Goal: Task Accomplishment & Management: Use online tool/utility

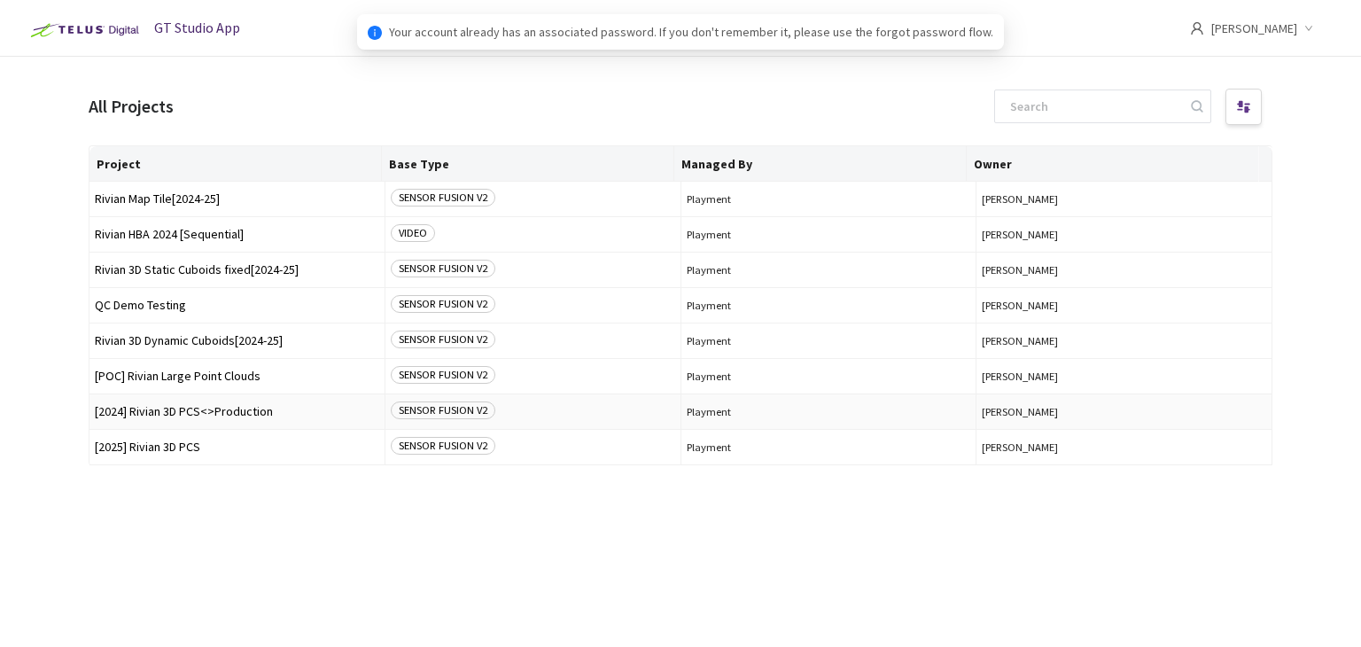
click at [180, 412] on span "[2024] Rivian 3D PCS<>Production" at bounding box center [237, 411] width 284 height 13
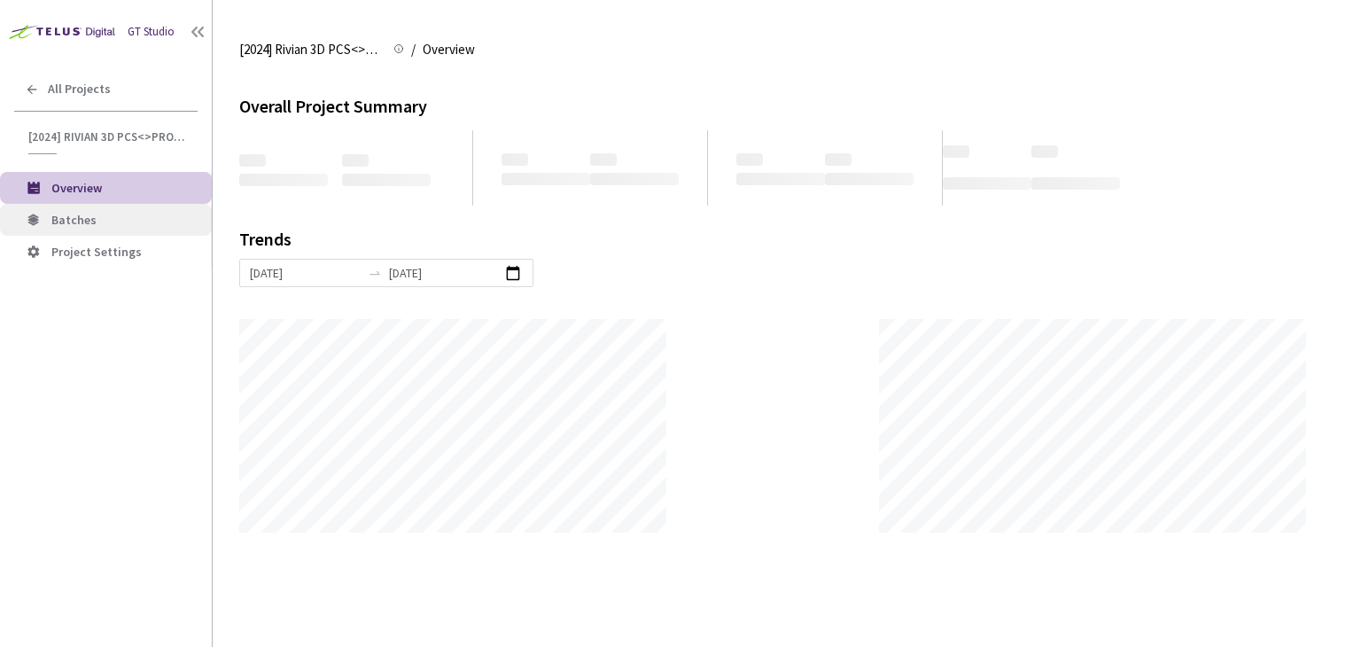
scroll to position [646, 1361]
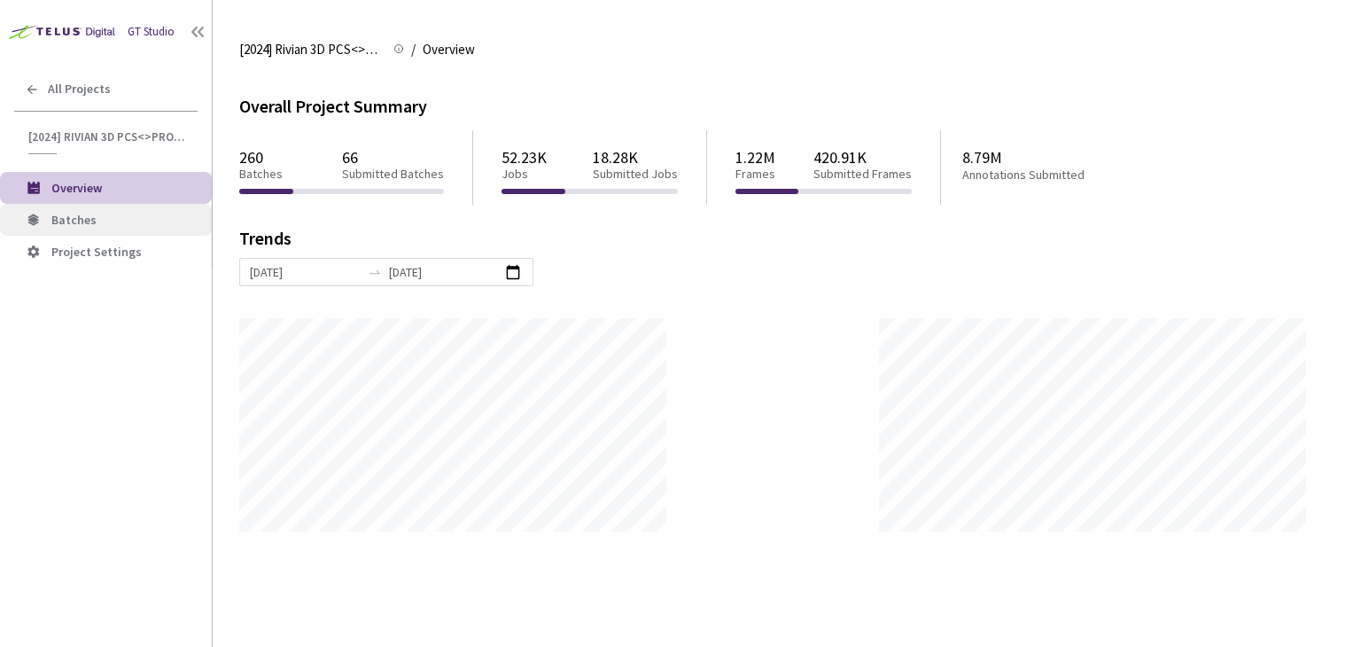
click at [133, 224] on span "Batches" at bounding box center [124, 220] width 146 height 15
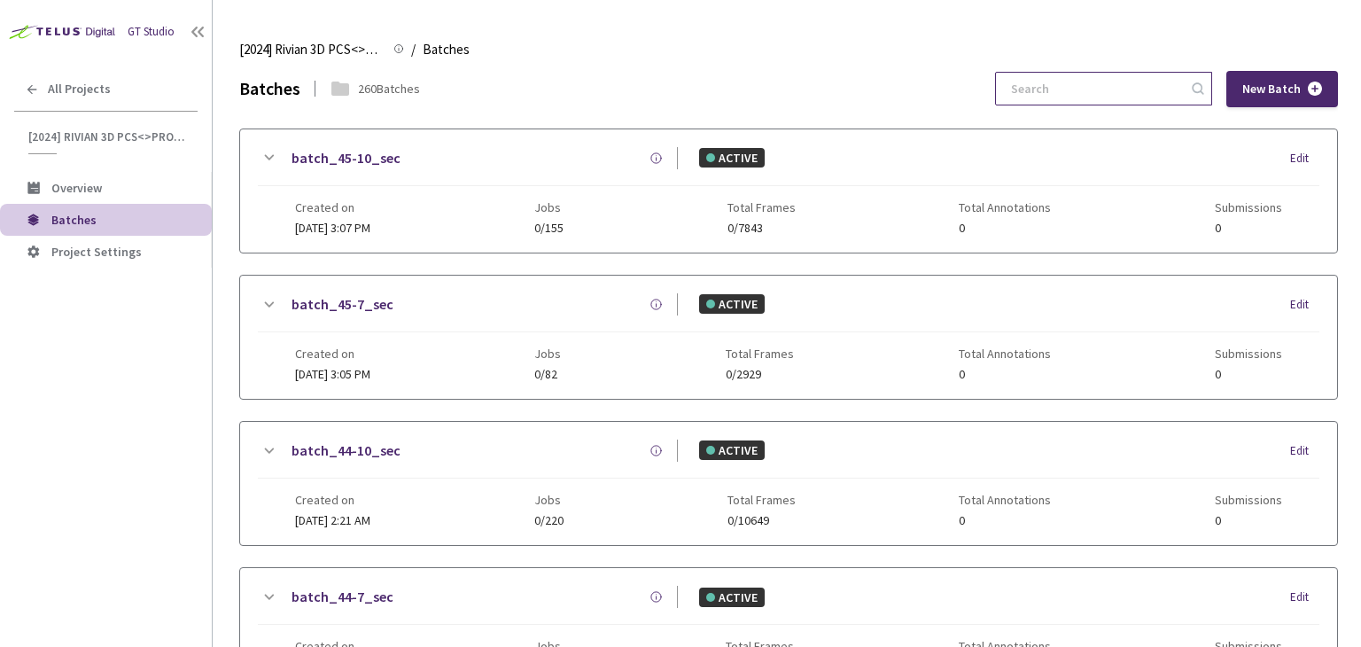
click at [1059, 83] on input at bounding box center [1094, 89] width 189 height 32
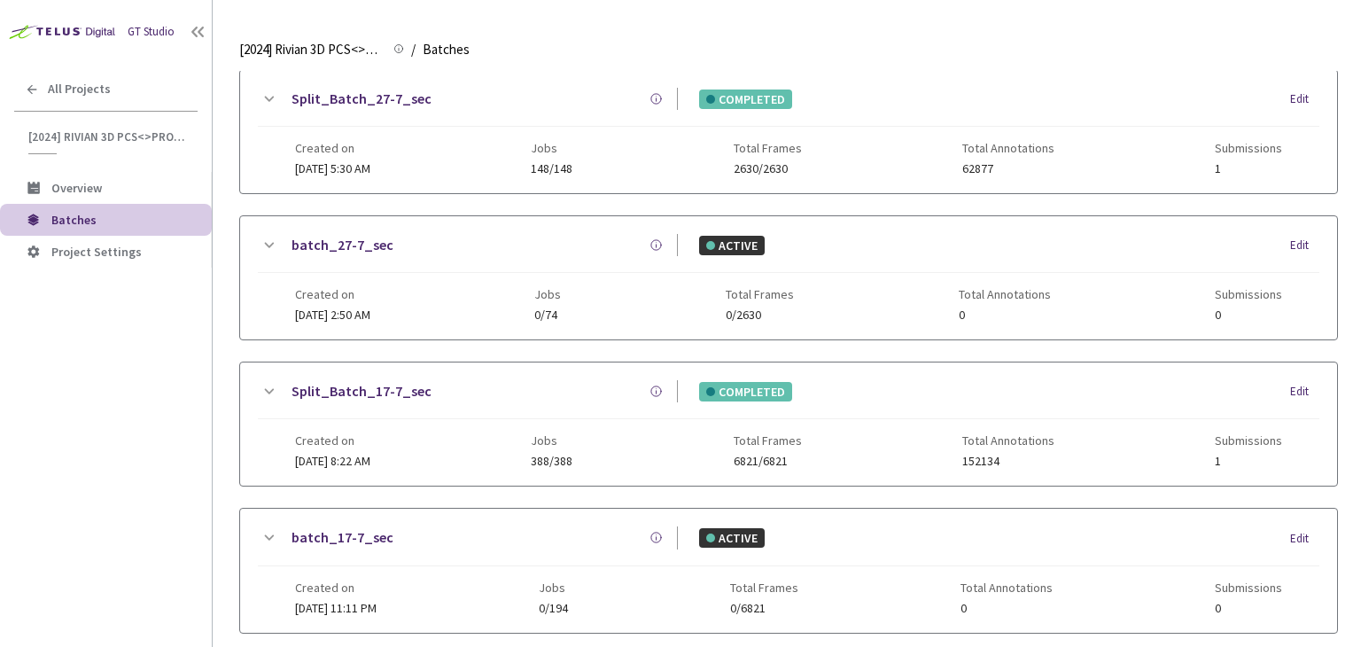
scroll to position [570, 0]
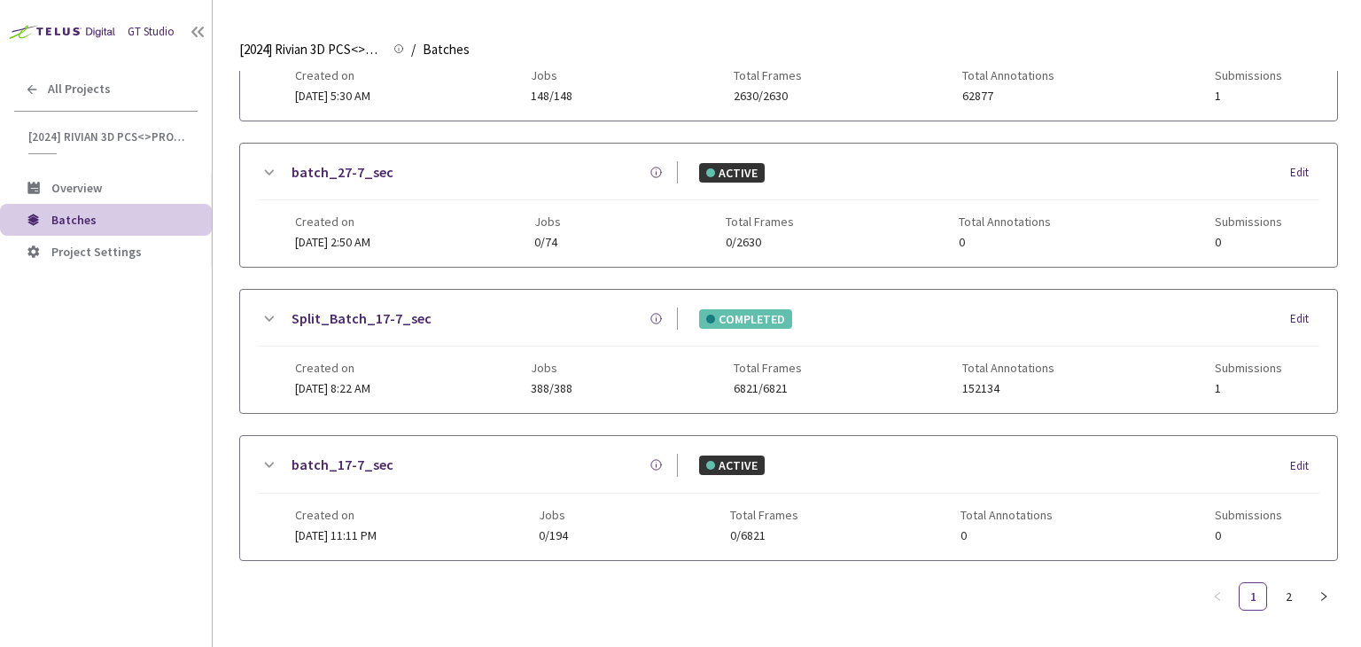
type input "7-7"
click at [1279, 609] on div "Batches 9 Batches 7-7 New Batch Batch_38-7_sec ACTIVE Edit Created on 03 Apr, 2…" at bounding box center [788, 75] width 1098 height 1151
click at [1287, 596] on link "2" at bounding box center [1288, 596] width 27 height 27
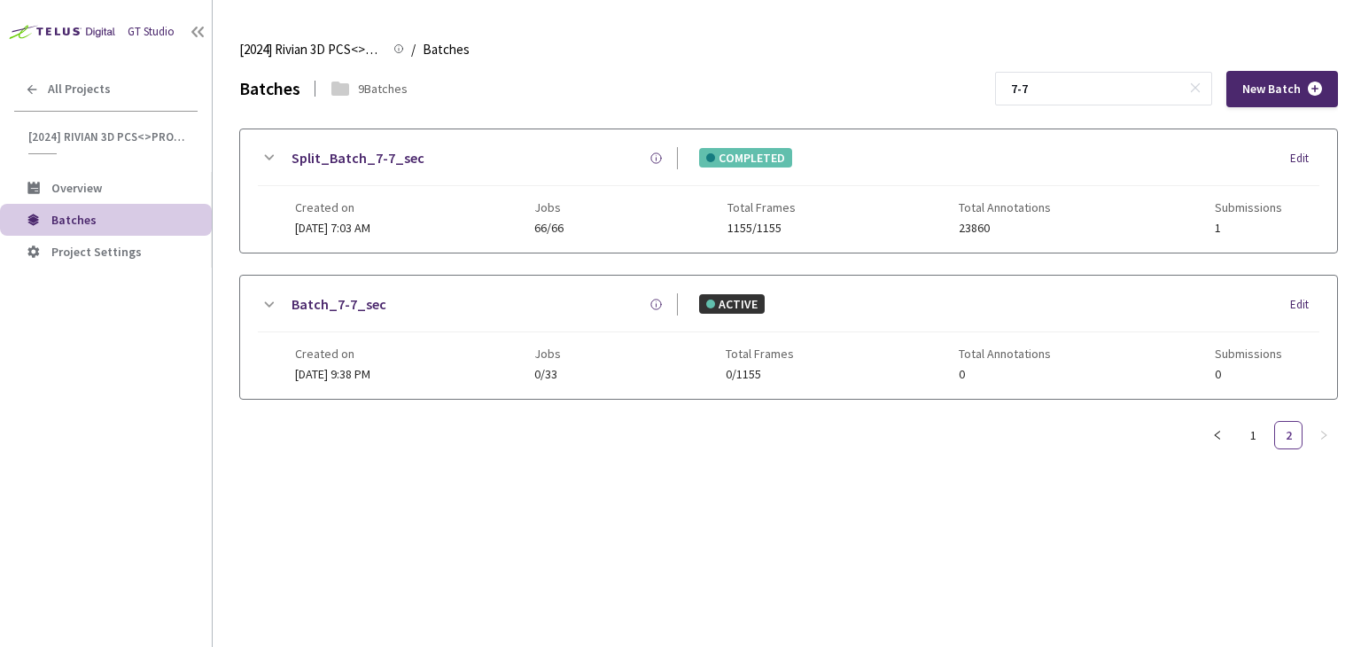
click at [334, 159] on link "Split_Batch_7-7_sec" at bounding box center [357, 158] width 133 height 22
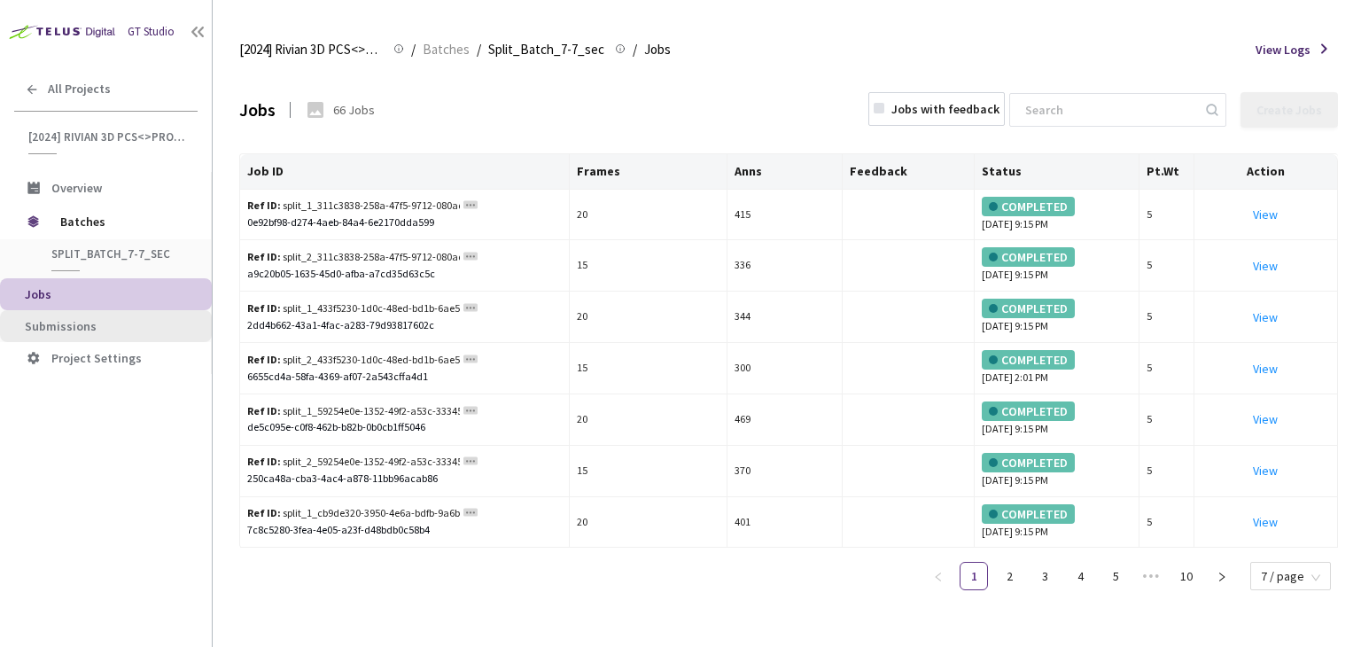
click at [57, 327] on span "Submissions" at bounding box center [61, 326] width 72 height 16
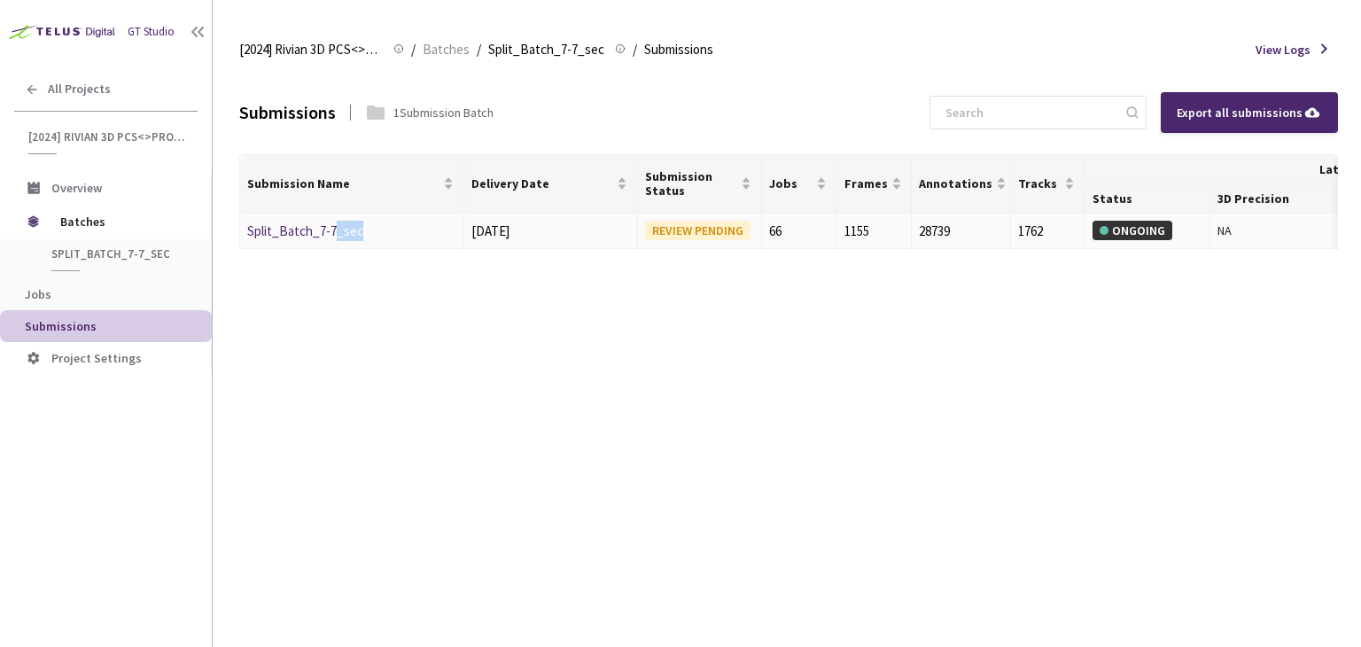
drag, startPoint x: 361, startPoint y: 234, endPoint x: 328, endPoint y: 232, distance: 32.8
click at [328, 232] on div "Split_Batch_7-7_sec" at bounding box center [341, 231] width 188 height 21
click at [328, 232] on link "Split_Batch_7-7_sec" at bounding box center [305, 230] width 116 height 17
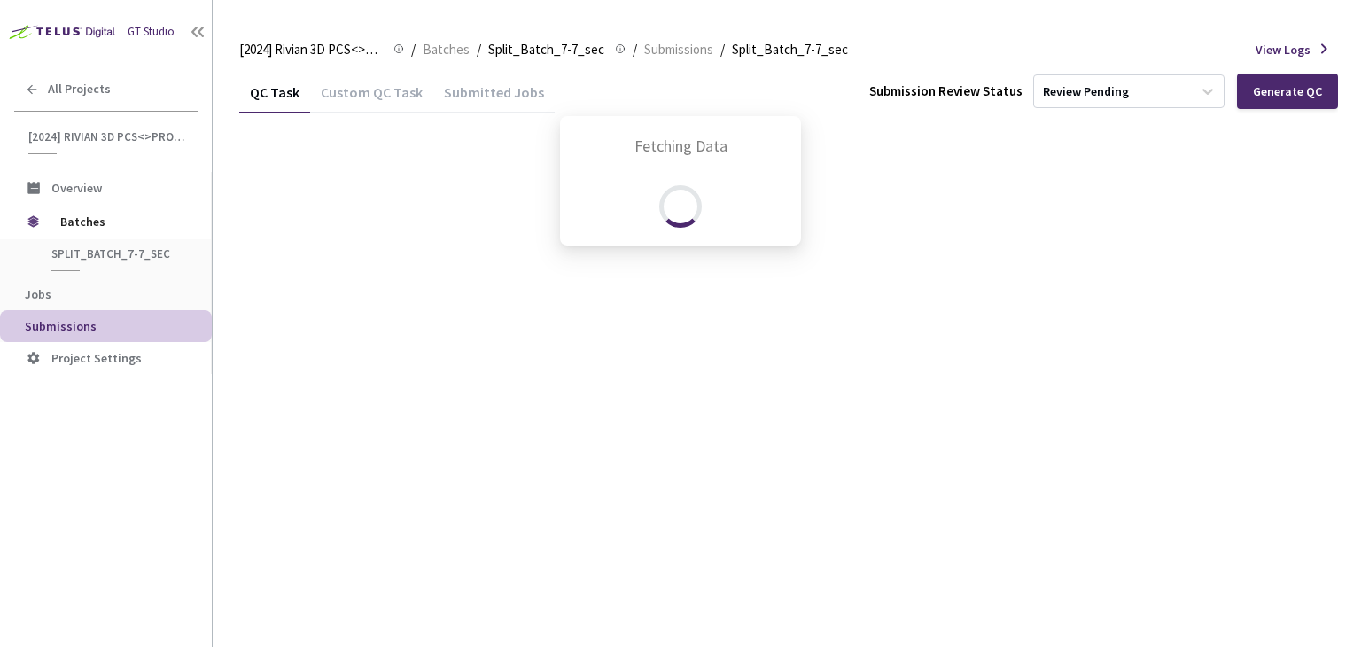
click at [381, 87] on div "Fetching Data" at bounding box center [680, 323] width 1361 height 647
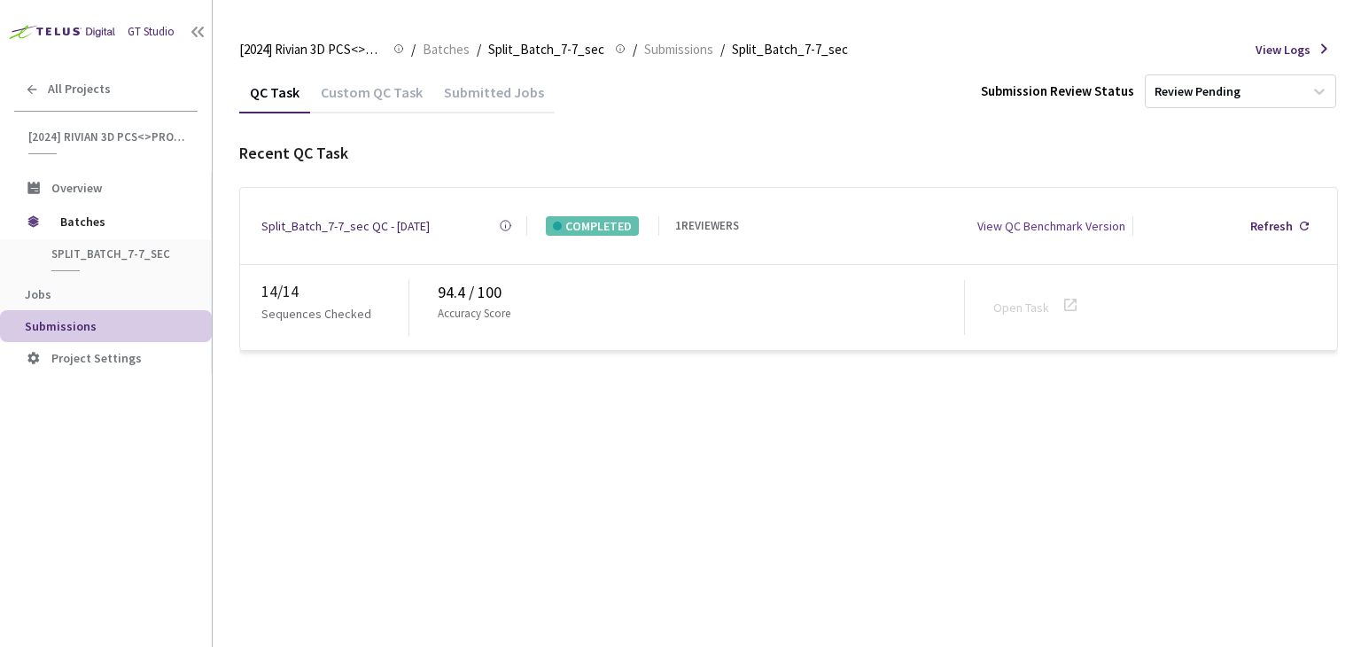
click at [381, 87] on div "Custom QC Task" at bounding box center [371, 98] width 123 height 30
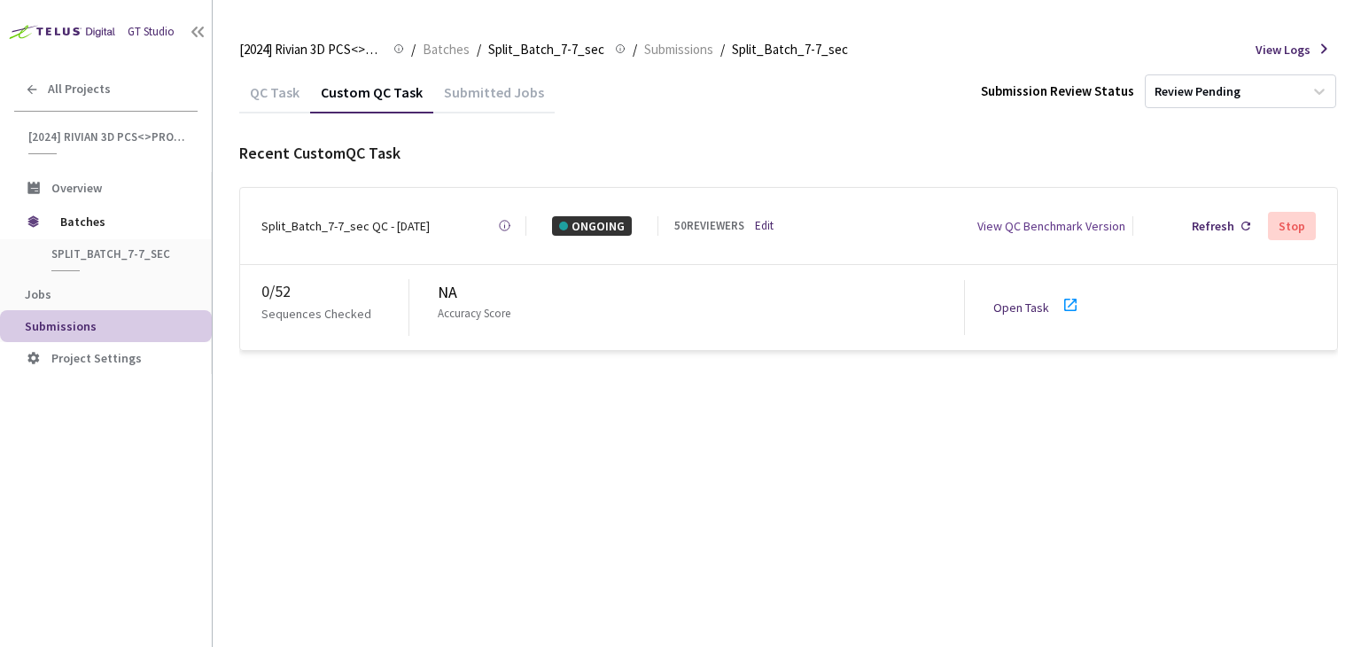
click at [765, 217] on link "Edit" at bounding box center [764, 226] width 19 height 18
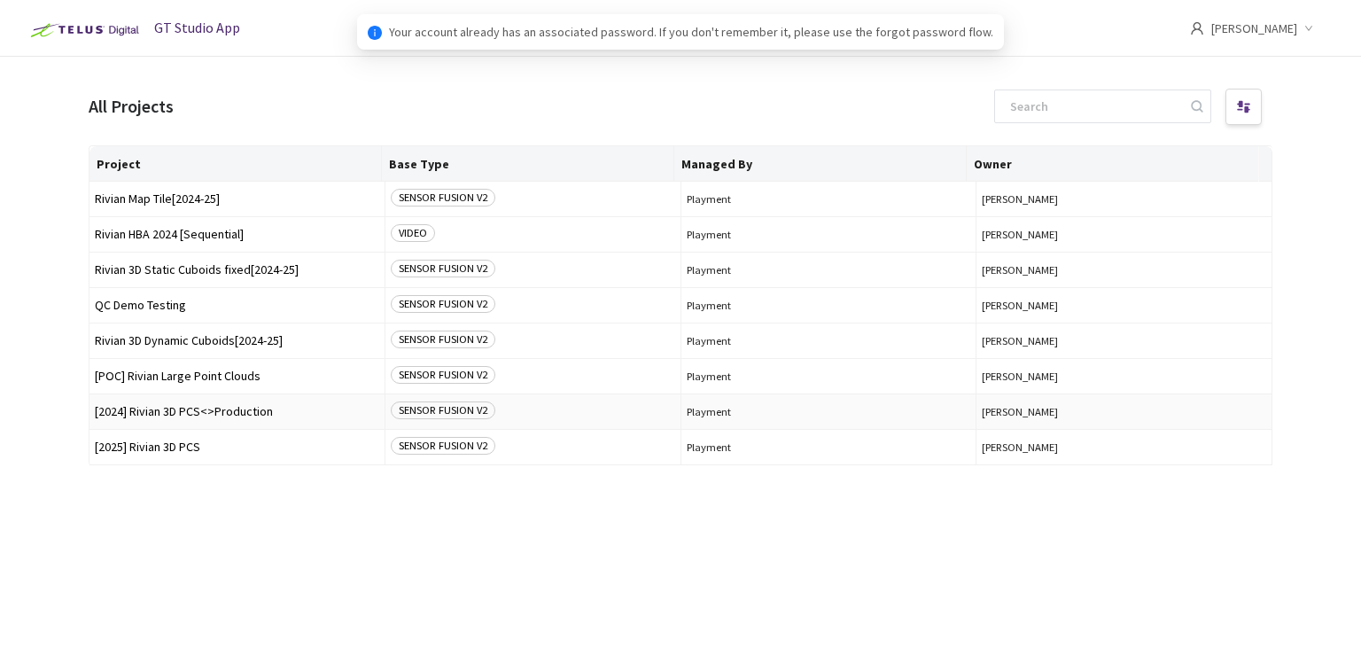
click at [152, 407] on span "[2024] Rivian 3D PCS<>Production" at bounding box center [237, 411] width 284 height 13
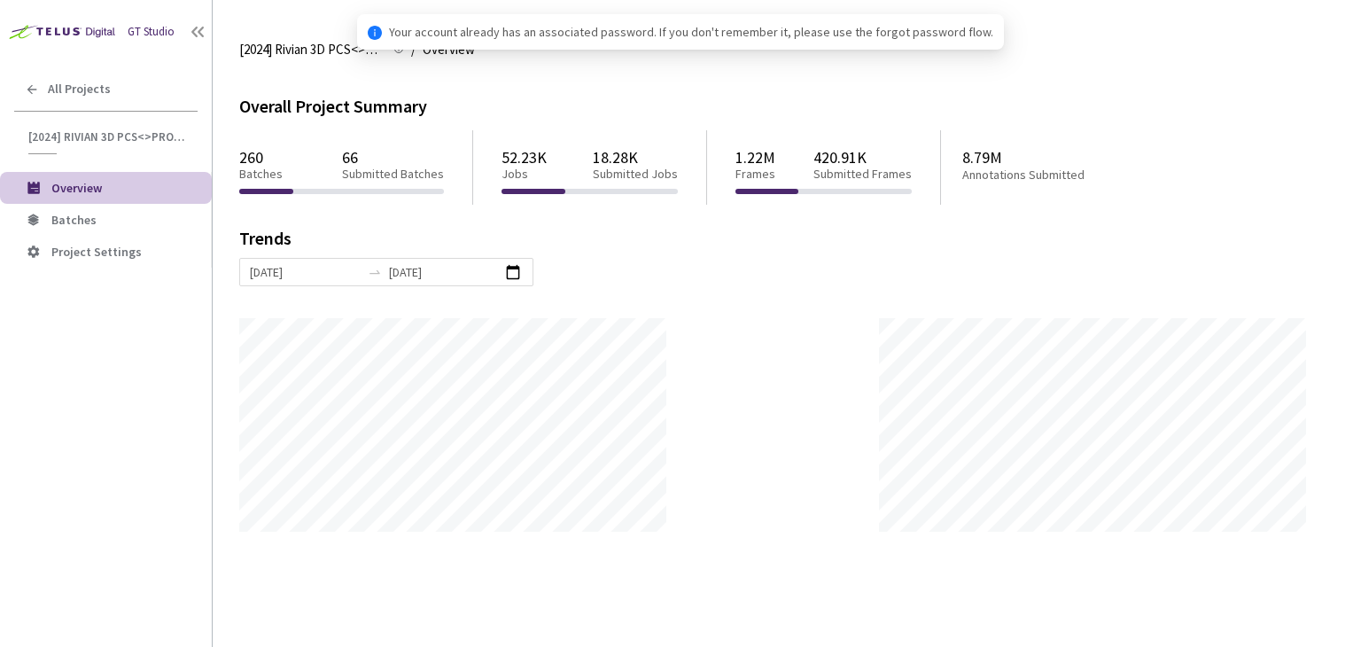
scroll to position [646, 1361]
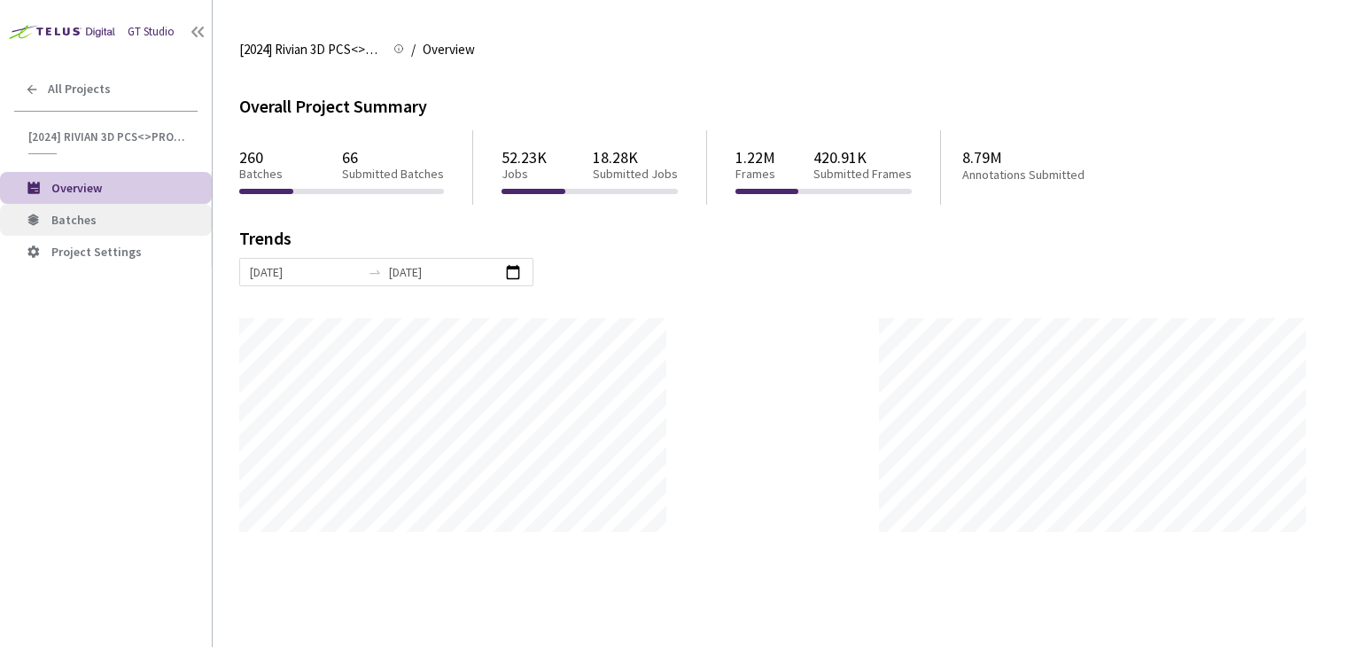
click at [97, 205] on li "Batches" at bounding box center [106, 220] width 212 height 32
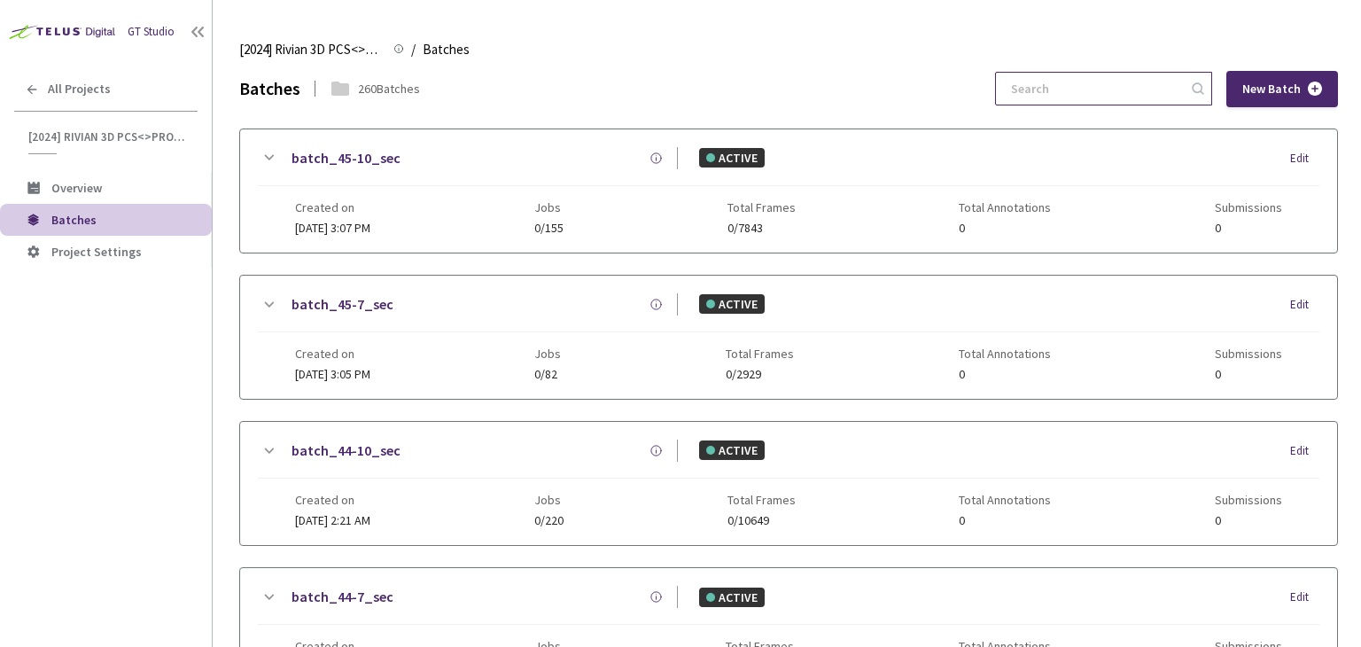
click at [1069, 92] on input at bounding box center [1094, 89] width 189 height 32
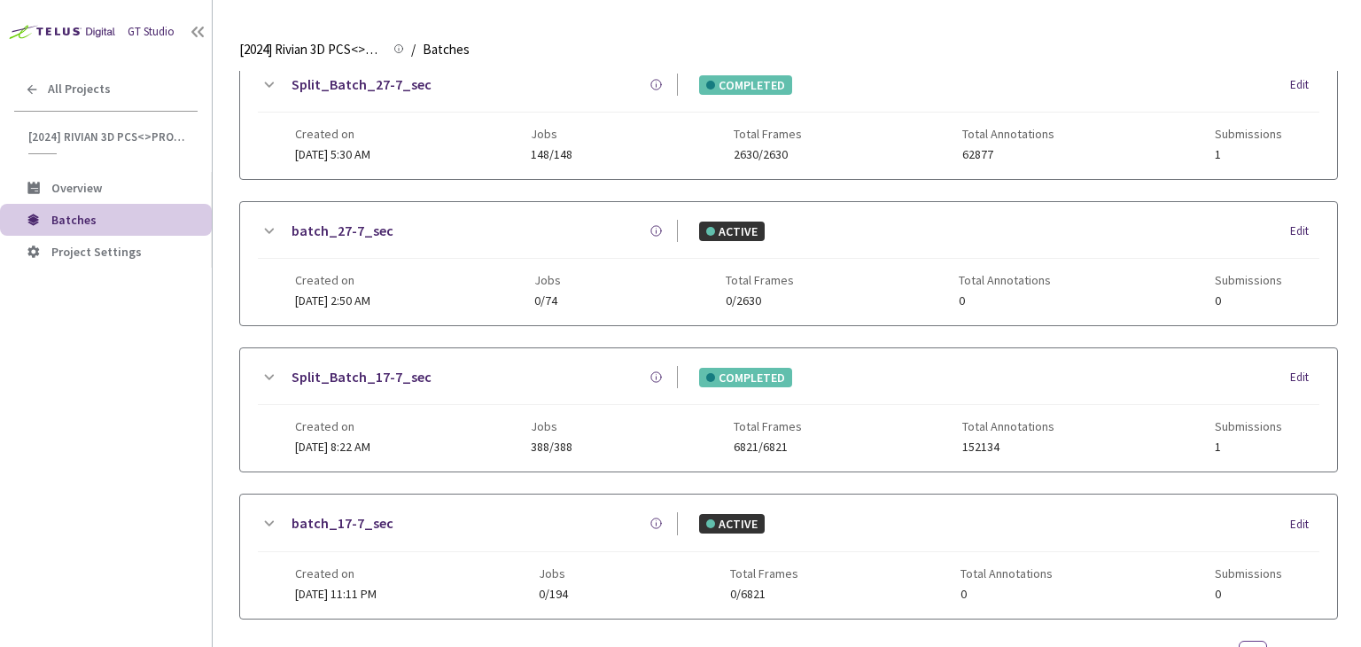
scroll to position [570, 0]
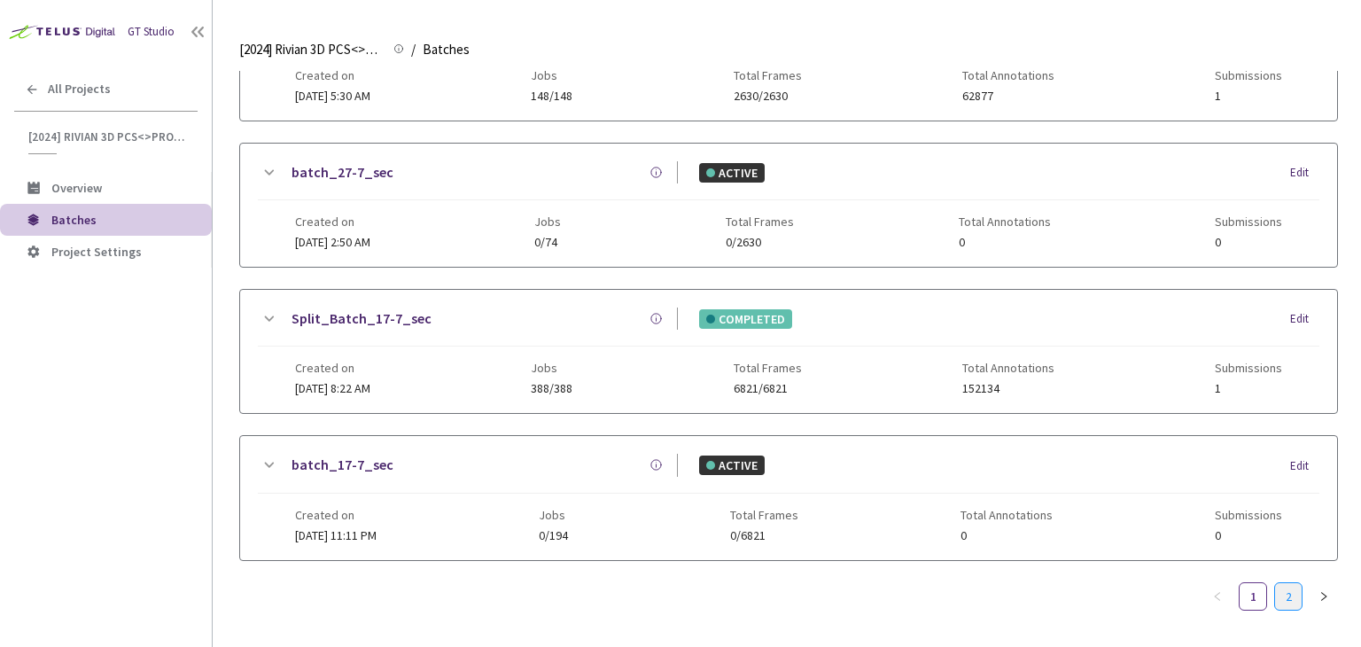
type input "7-7"
click at [1290, 592] on link "2" at bounding box center [1288, 596] width 27 height 27
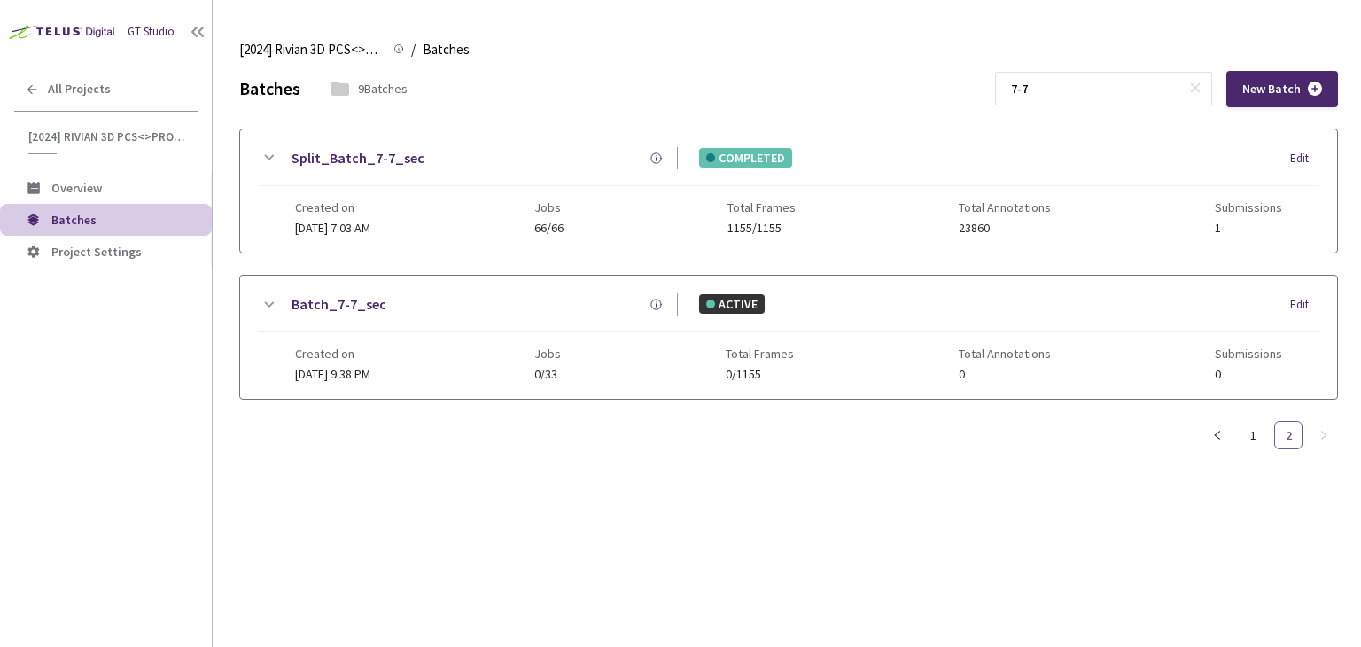
scroll to position [0, 0]
click at [372, 156] on link "Split_Batch_7-7_sec" at bounding box center [357, 158] width 133 height 22
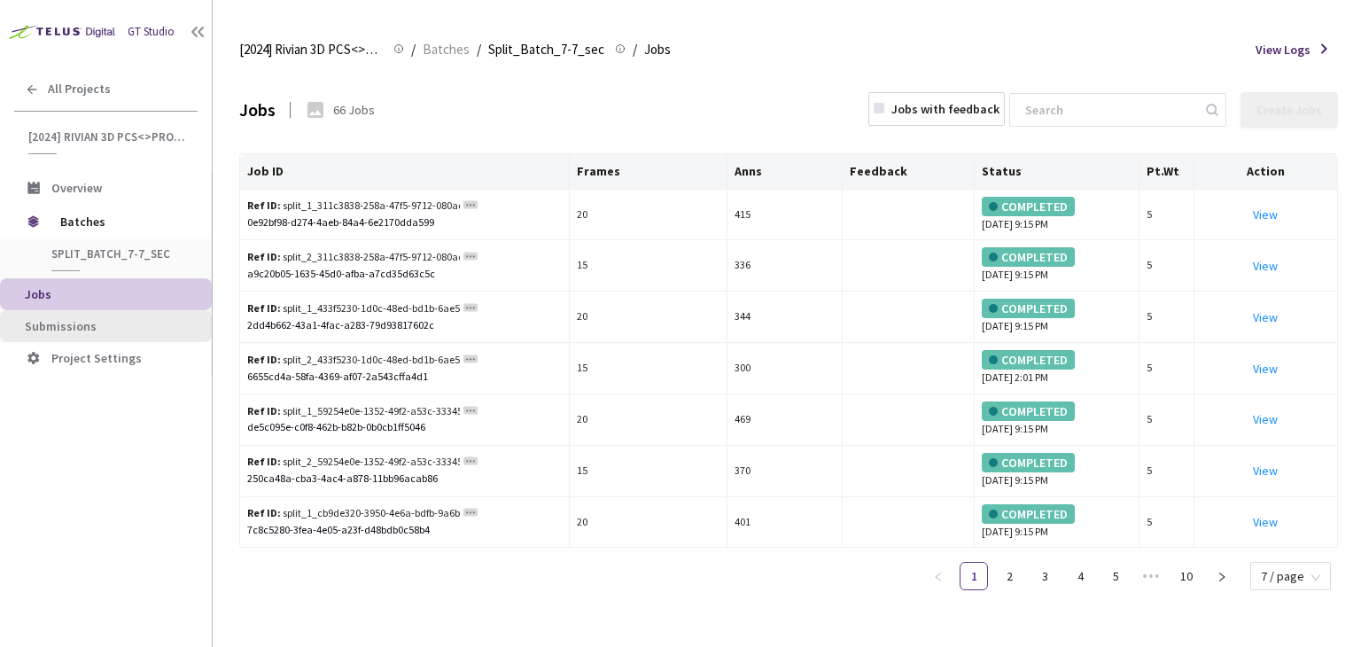
click at [91, 315] on li "Submissions" at bounding box center [106, 326] width 212 height 32
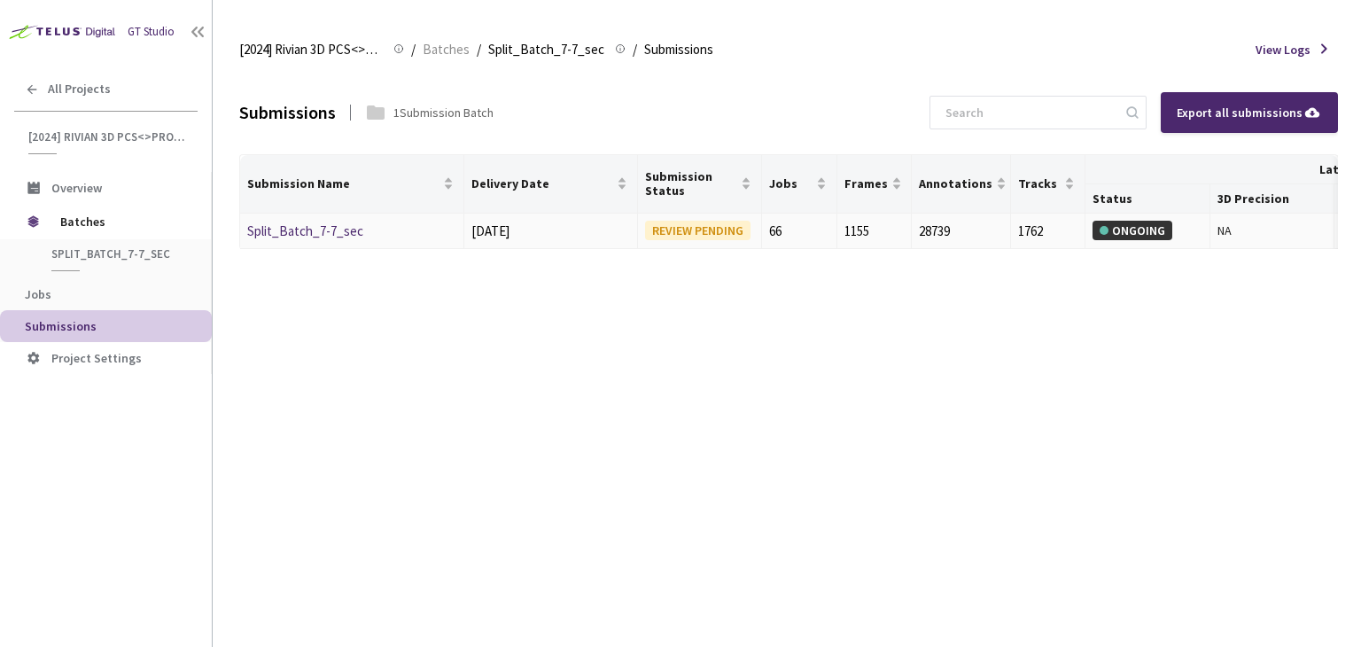
click at [268, 217] on td "Split_Batch_7-7_sec" at bounding box center [352, 231] width 224 height 36
click at [273, 222] on link "Split_Batch_7-7_sec" at bounding box center [305, 230] width 116 height 17
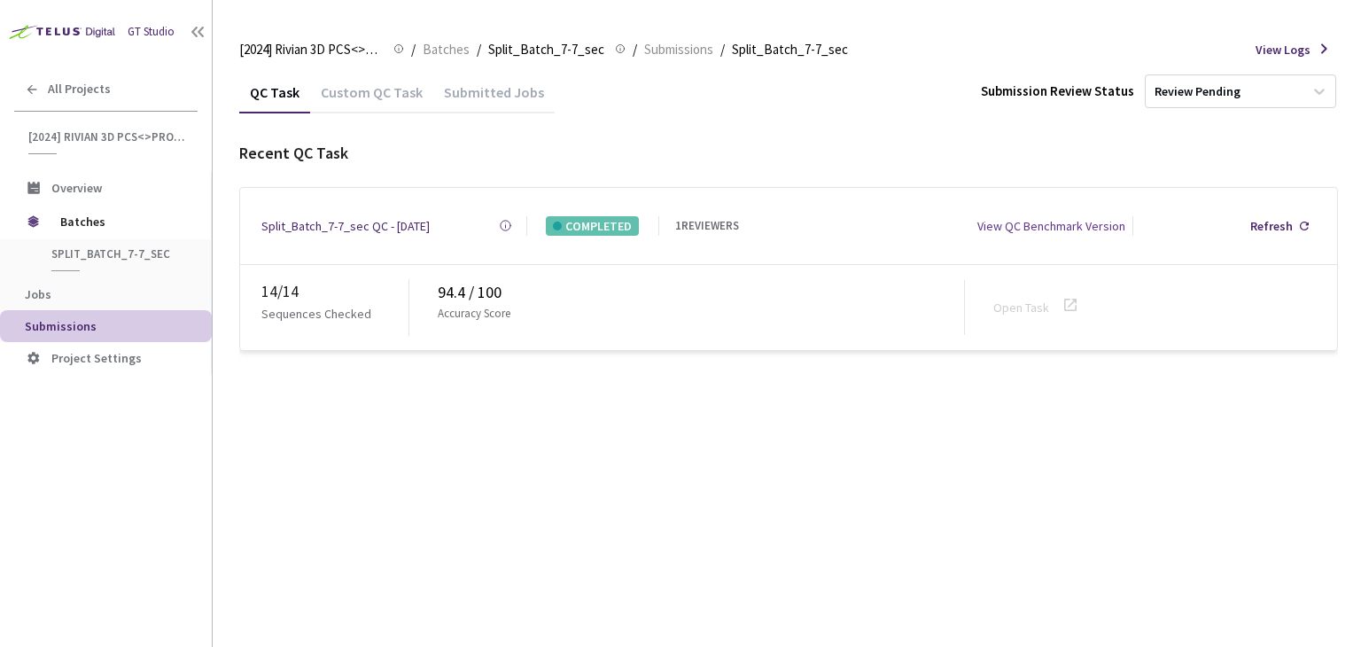
click at [361, 118] on div "QC Task Custom QC Task Submitted Jobs Submission Review Status Review Pending R…" at bounding box center [788, 211] width 1098 height 281
click at [368, 86] on div "Custom QC Task" at bounding box center [371, 98] width 123 height 30
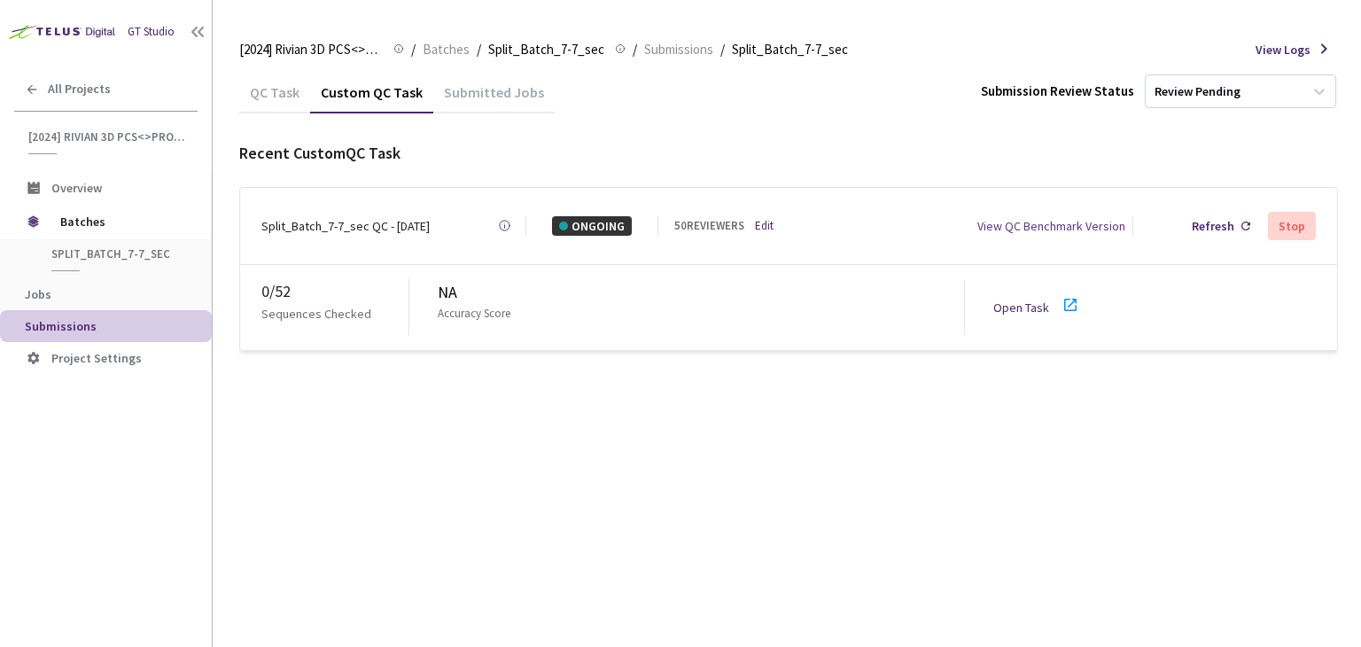
click at [756, 220] on link "Edit" at bounding box center [764, 226] width 19 height 18
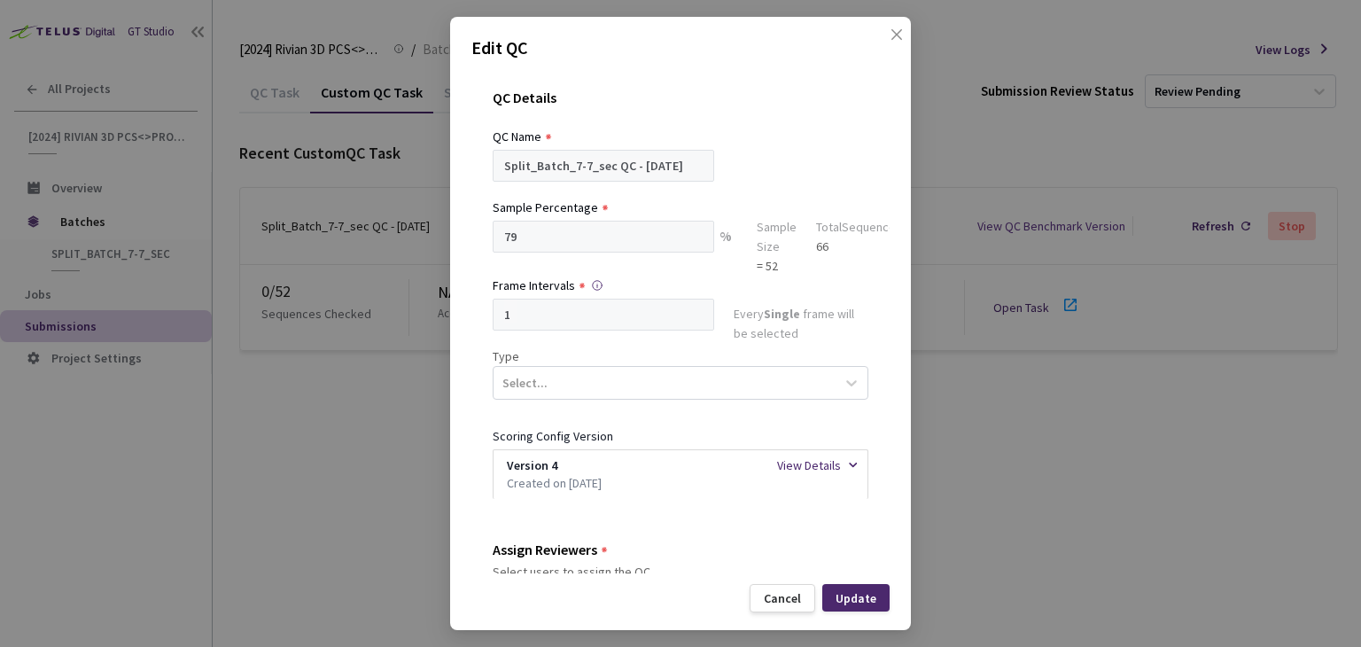
click at [404, 6] on div "Edit QC QC Details QC Name Split_Batch_7-7_sec QC - [DATE] Sample Percentage 79…" at bounding box center [680, 323] width 1361 height 647
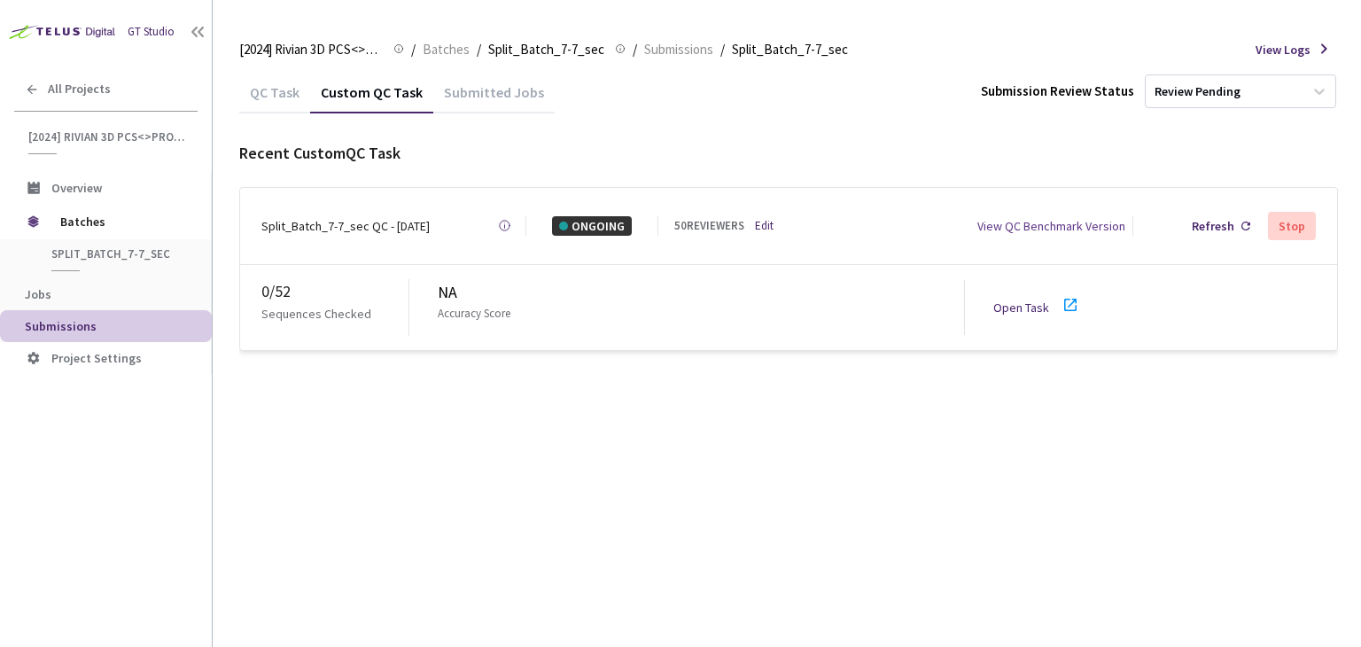
click at [92, 461] on div "GT Studio All Projects [2024] Rivian 3D PCS<>Production [2024] Rivian 3D PCS<>P…" at bounding box center [106, 304] width 212 height 608
click at [461, 58] on span "Batches" at bounding box center [446, 49] width 47 height 21
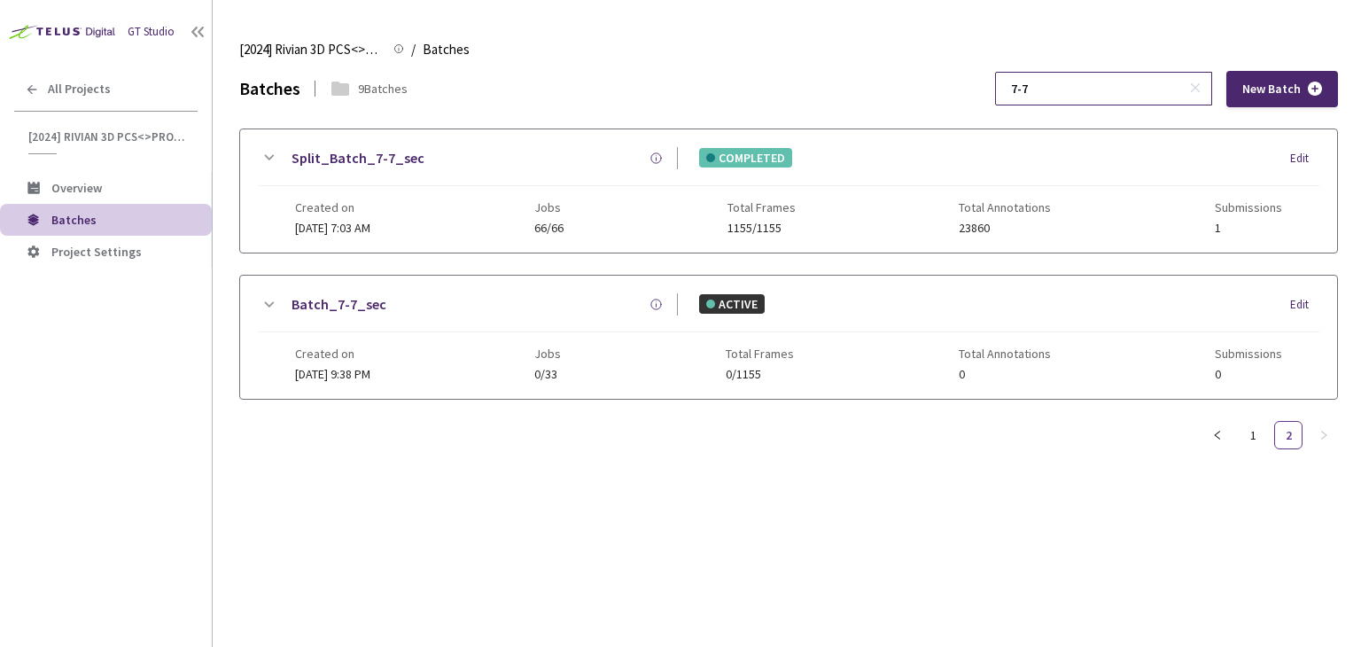
click at [1044, 88] on input "7-7" at bounding box center [1094, 89] width 189 height 32
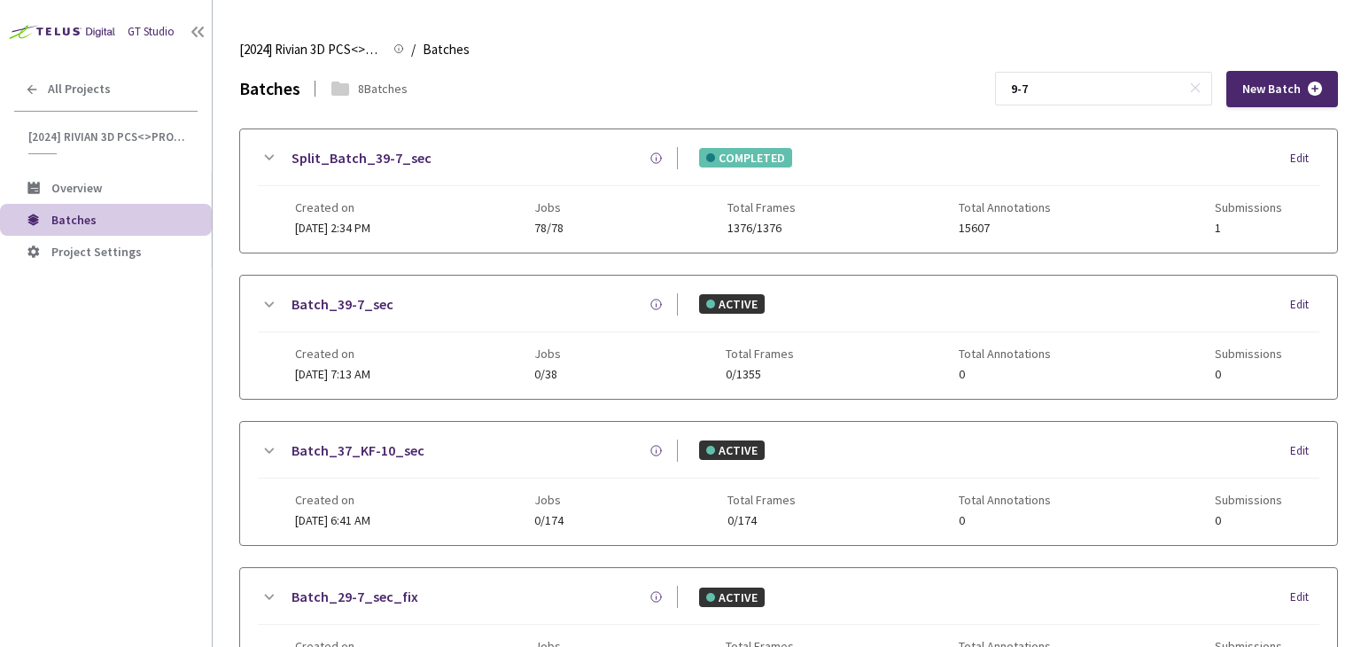
scroll to position [570, 0]
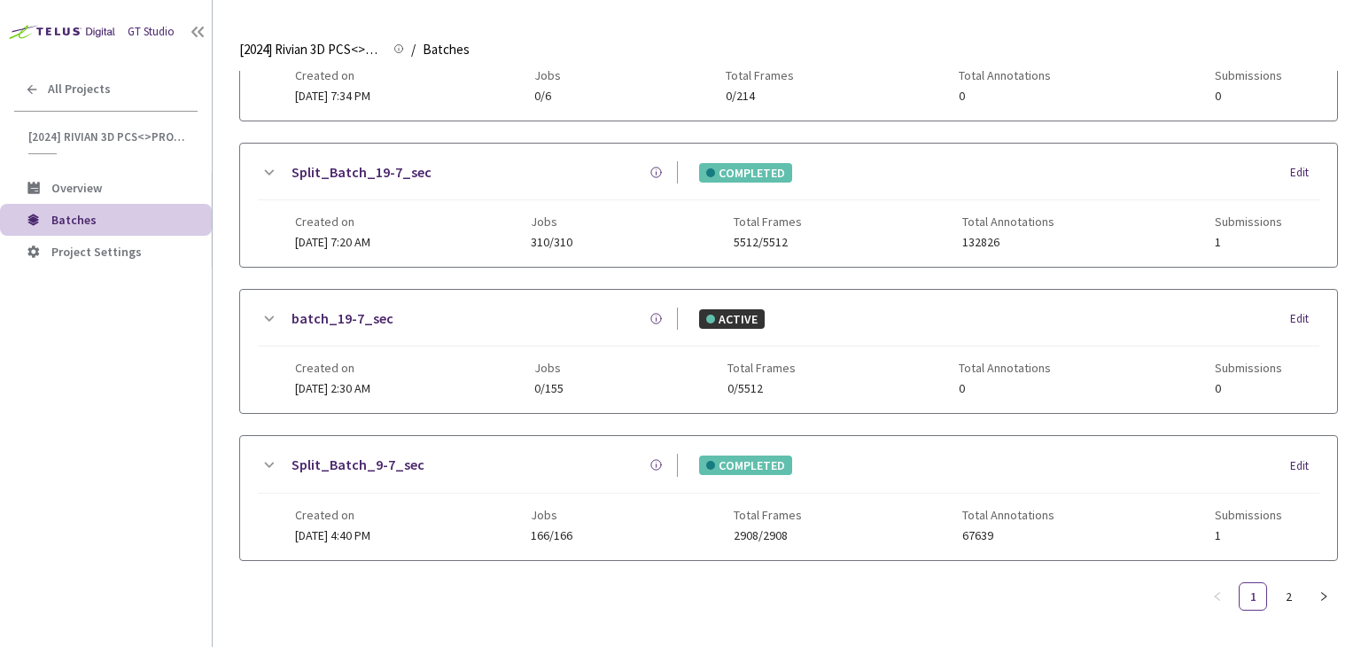
type input "9-7"
click at [386, 462] on link "Split_Batch_9-7_sec" at bounding box center [357, 465] width 133 height 22
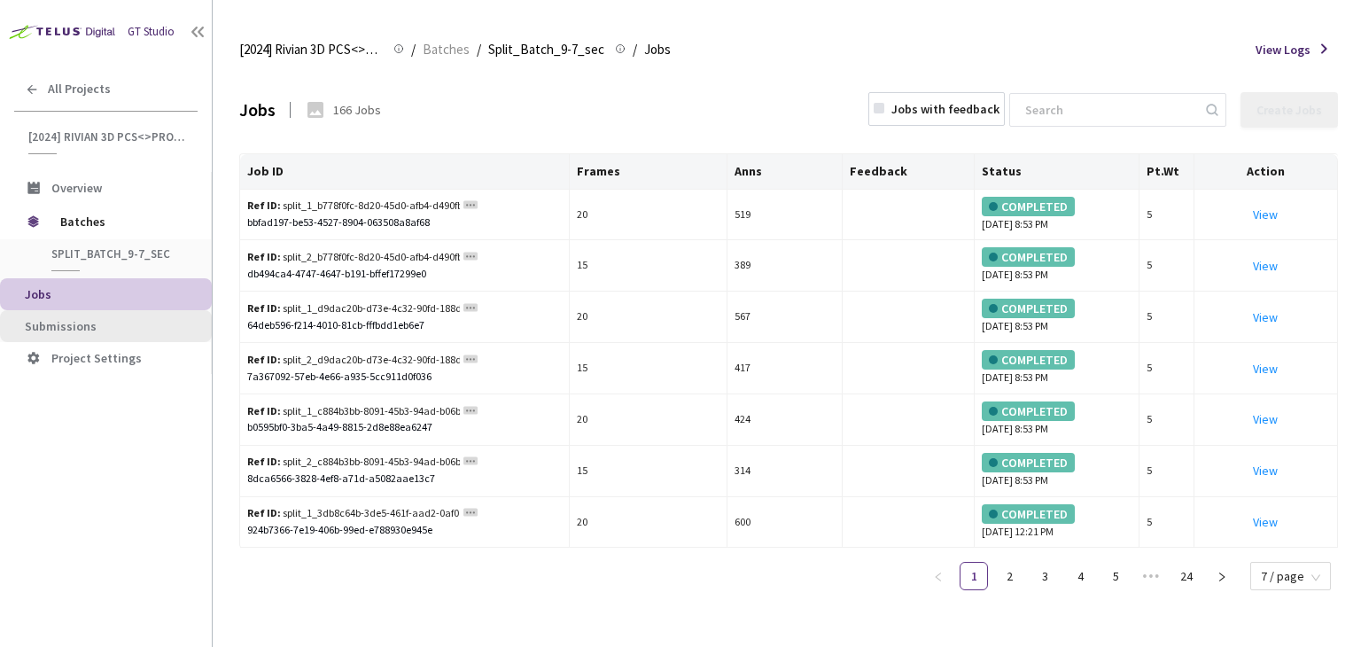
click at [65, 316] on li "Submissions" at bounding box center [106, 326] width 212 height 32
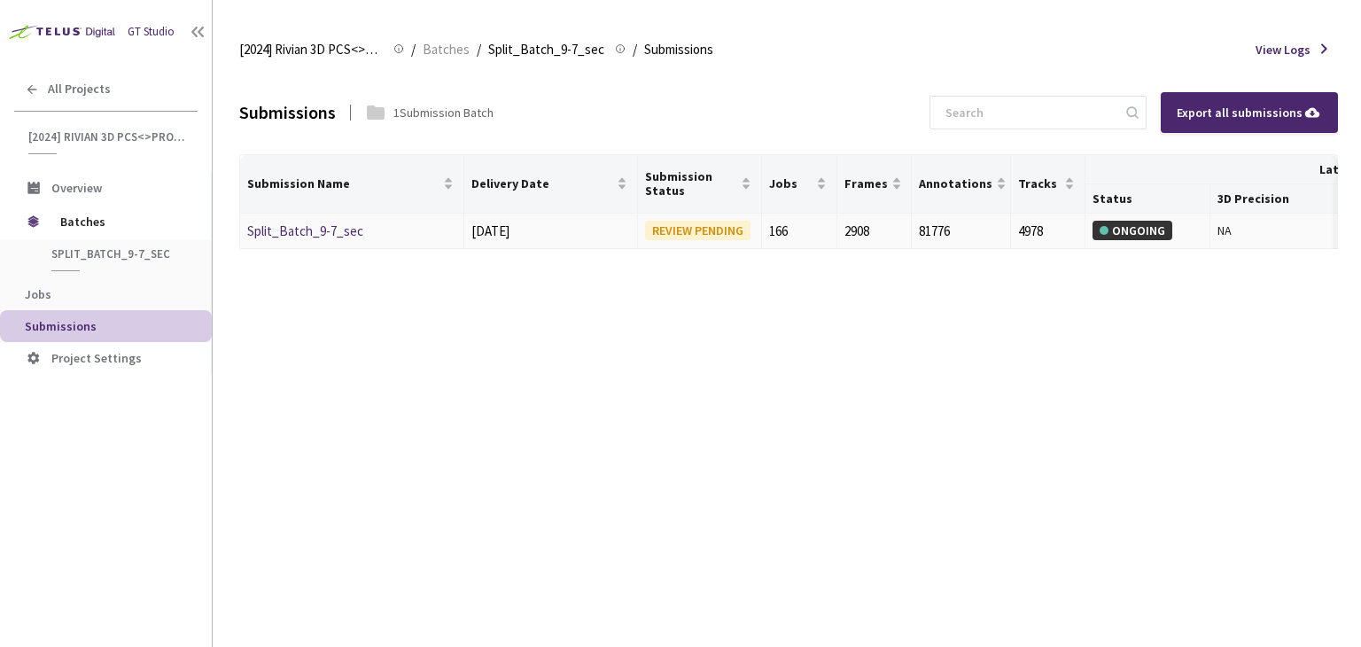
click at [349, 229] on link "Split_Batch_9-7_sec" at bounding box center [305, 230] width 116 height 17
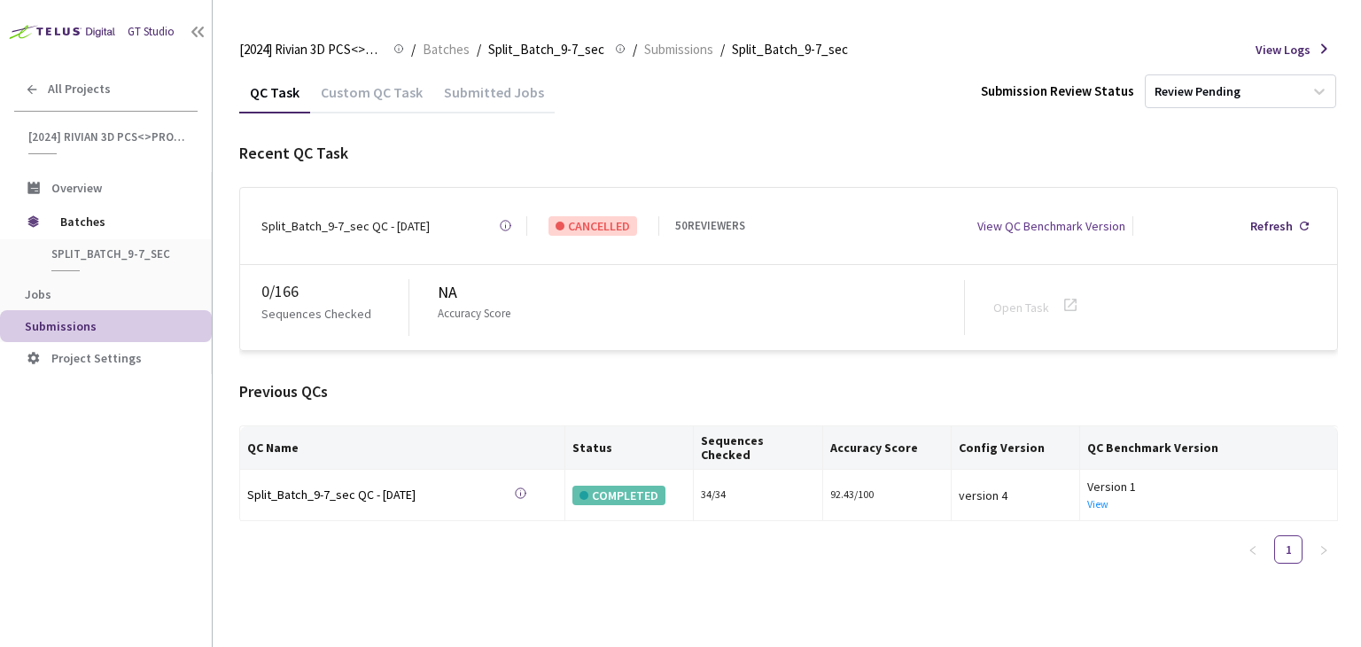
click at [375, 79] on div "Custom QC Task" at bounding box center [371, 90] width 123 height 38
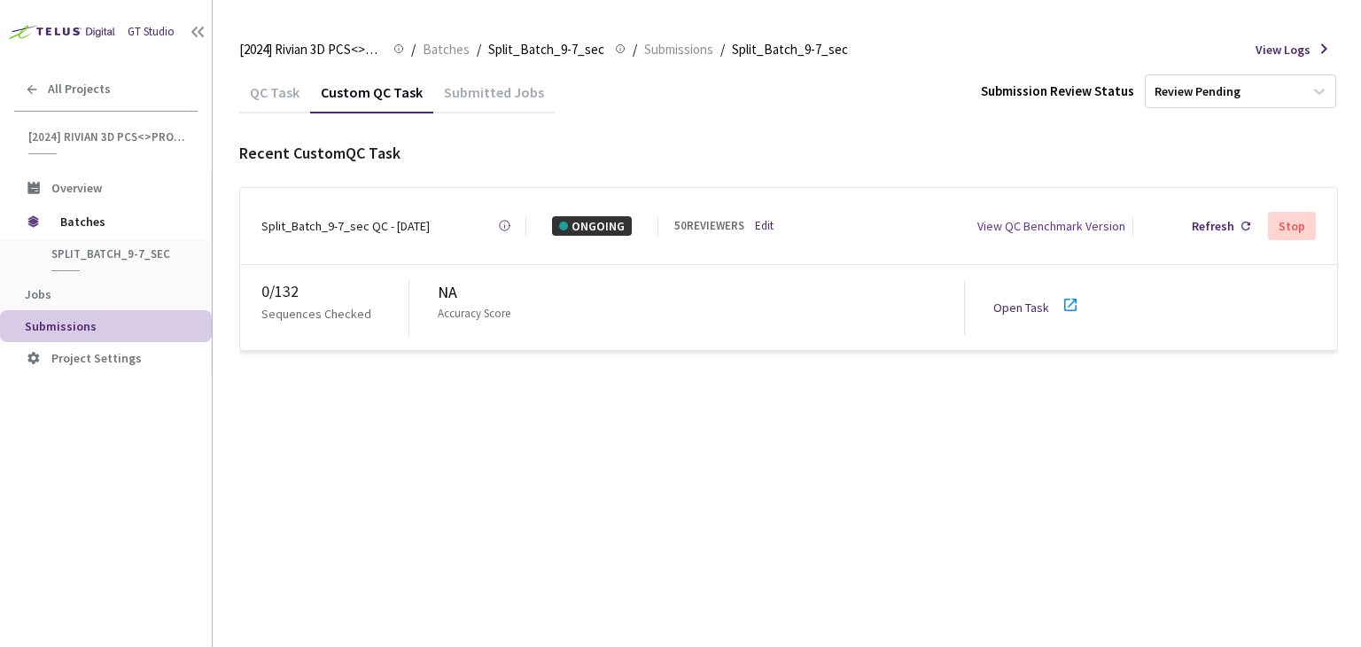
click at [764, 217] on link "Edit" at bounding box center [764, 226] width 19 height 18
